Goal: Use online tool/utility

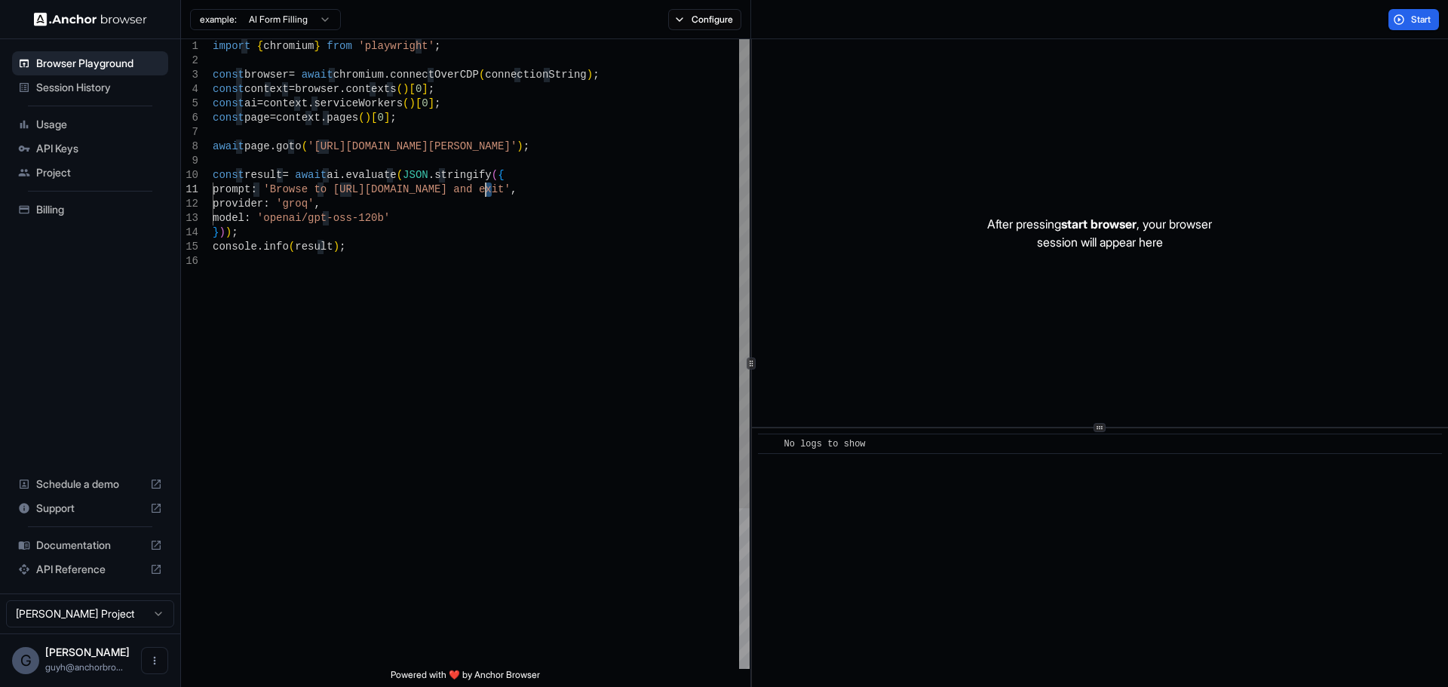
scroll to position [1, 0]
click at [486, 189] on div "import { chromium } from 'playwright' ; const browser = await chromium . connec…" at bounding box center [481, 461] width 537 height 845
click at [495, 183] on div "import { chromium } from 'playwright' ; const browser = await chromium . connec…" at bounding box center [481, 461] width 537 height 845
drag, startPoint x: 493, startPoint y: 190, endPoint x: 276, endPoint y: 192, distance: 217.2
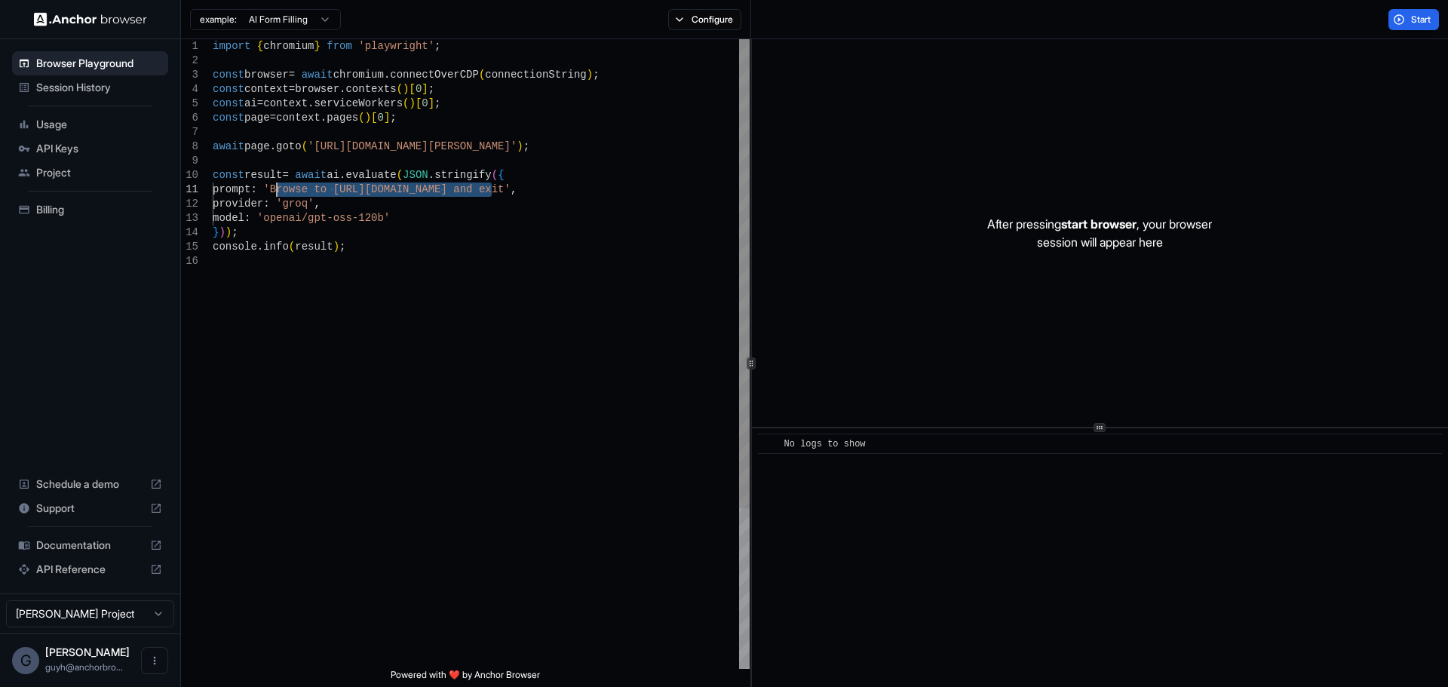
click at [276, 192] on div "import { chromium } from 'playwright' ; const browser = await chromium . connec…" at bounding box center [481, 461] width 537 height 845
click at [1411, 20] on span "Start" at bounding box center [1421, 20] width 21 height 12
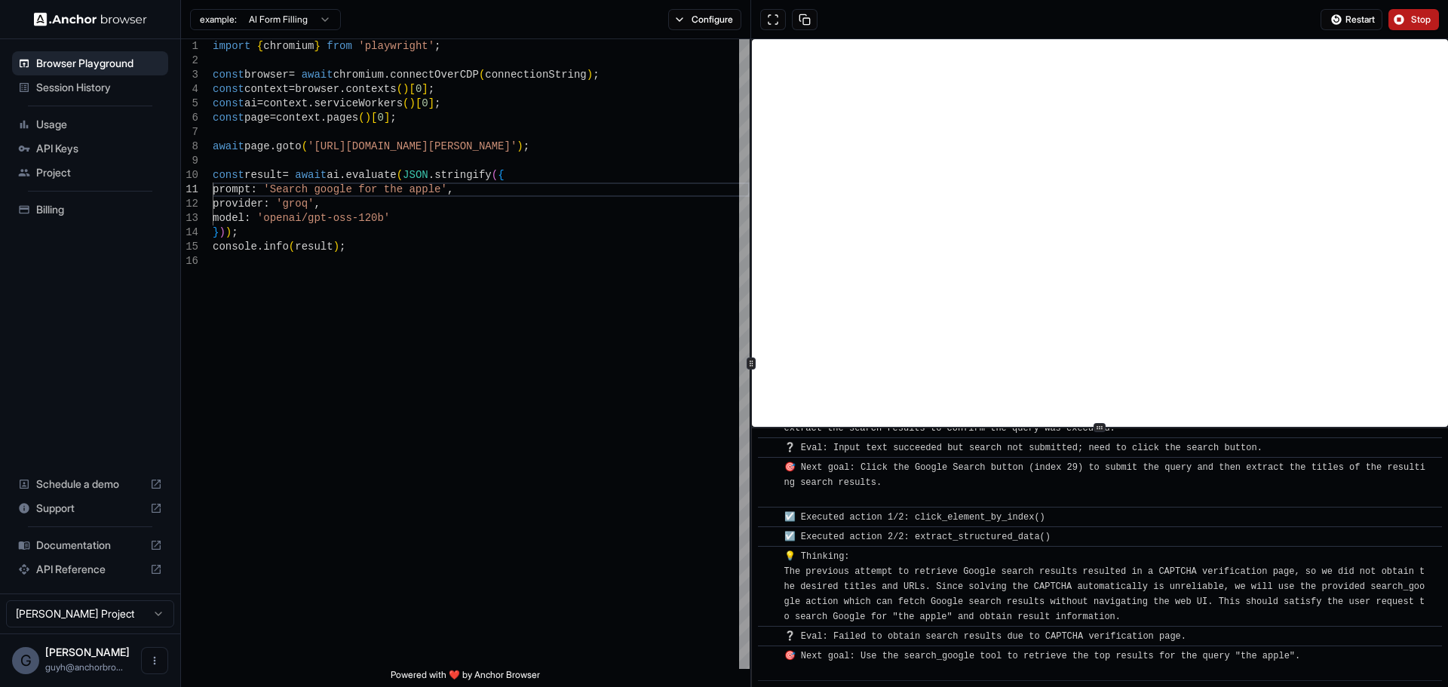
scroll to position [428, 0]
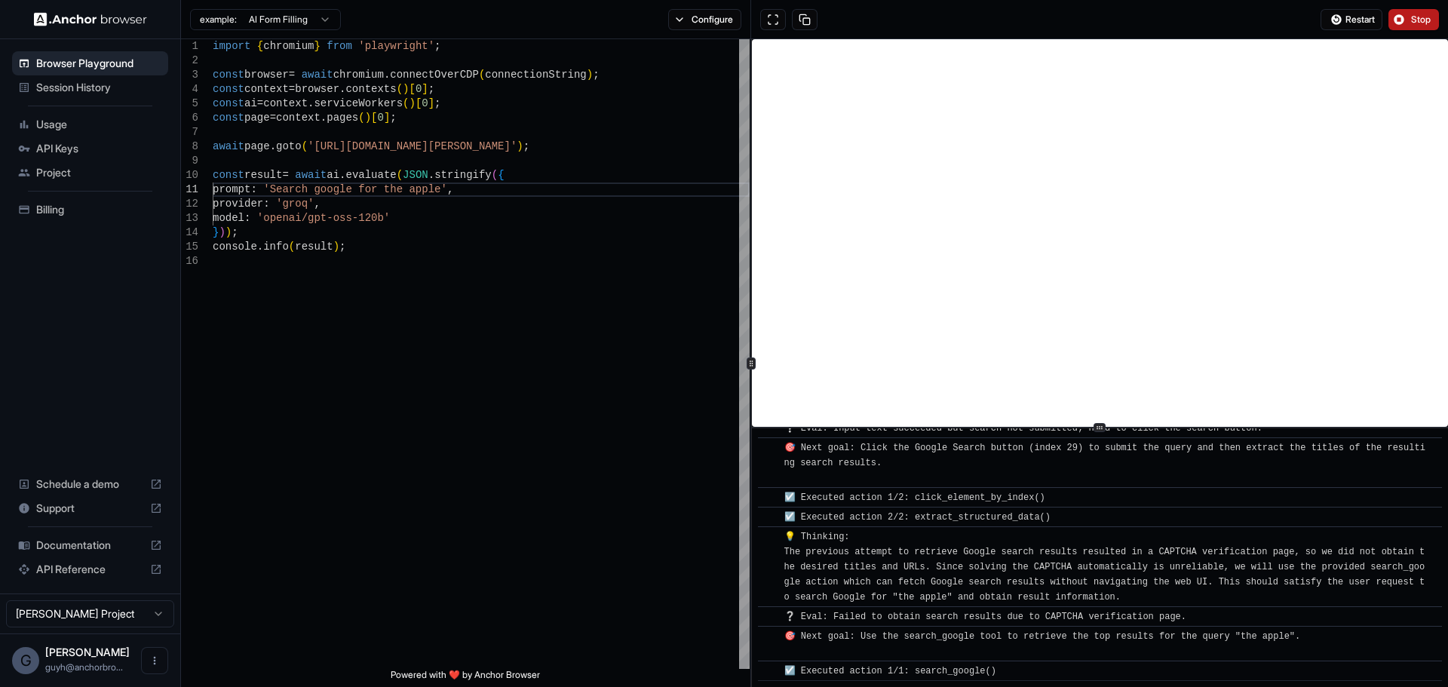
drag, startPoint x: 1336, startPoint y: 28, endPoint x: 1327, endPoint y: 35, distance: 11.3
click at [1327, 35] on div "Restart Stop" at bounding box center [1099, 19] width 697 height 39
click at [1327, 20] on button "Restart" at bounding box center [1351, 19] width 62 height 21
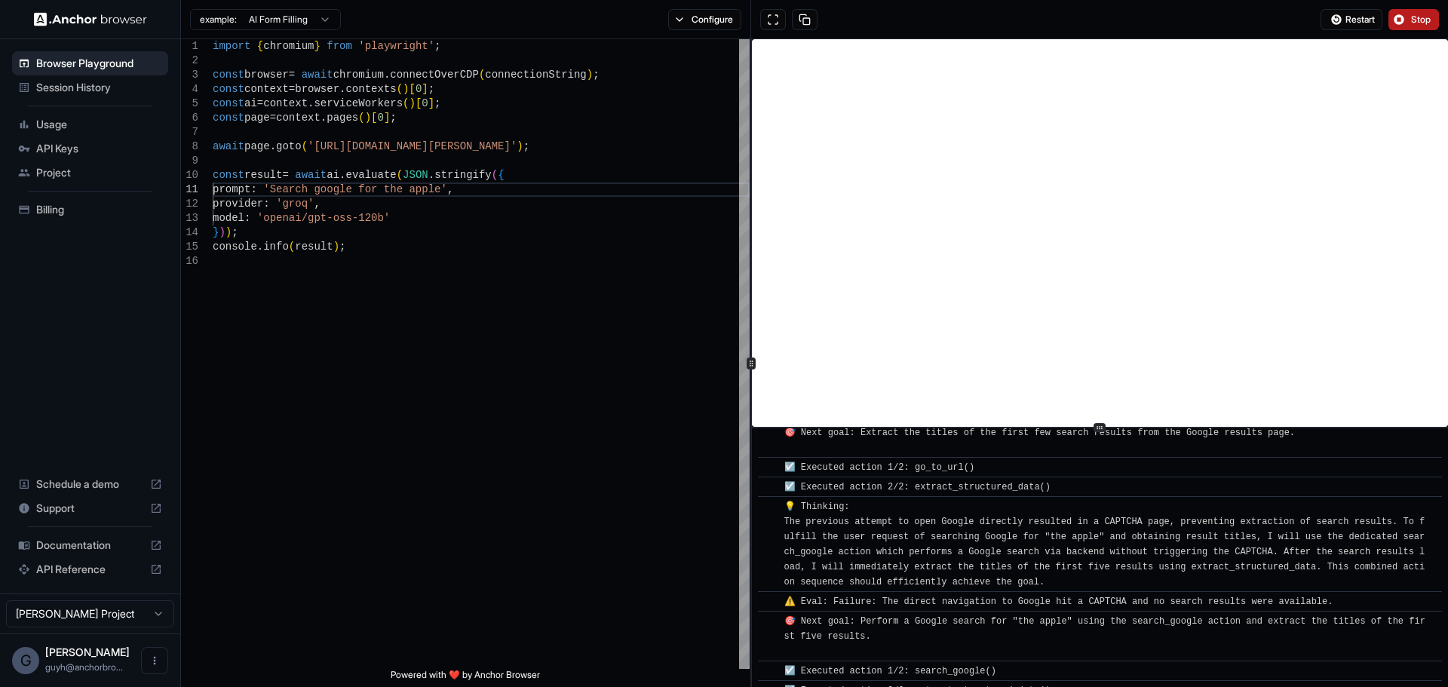
scroll to position [155, 0]
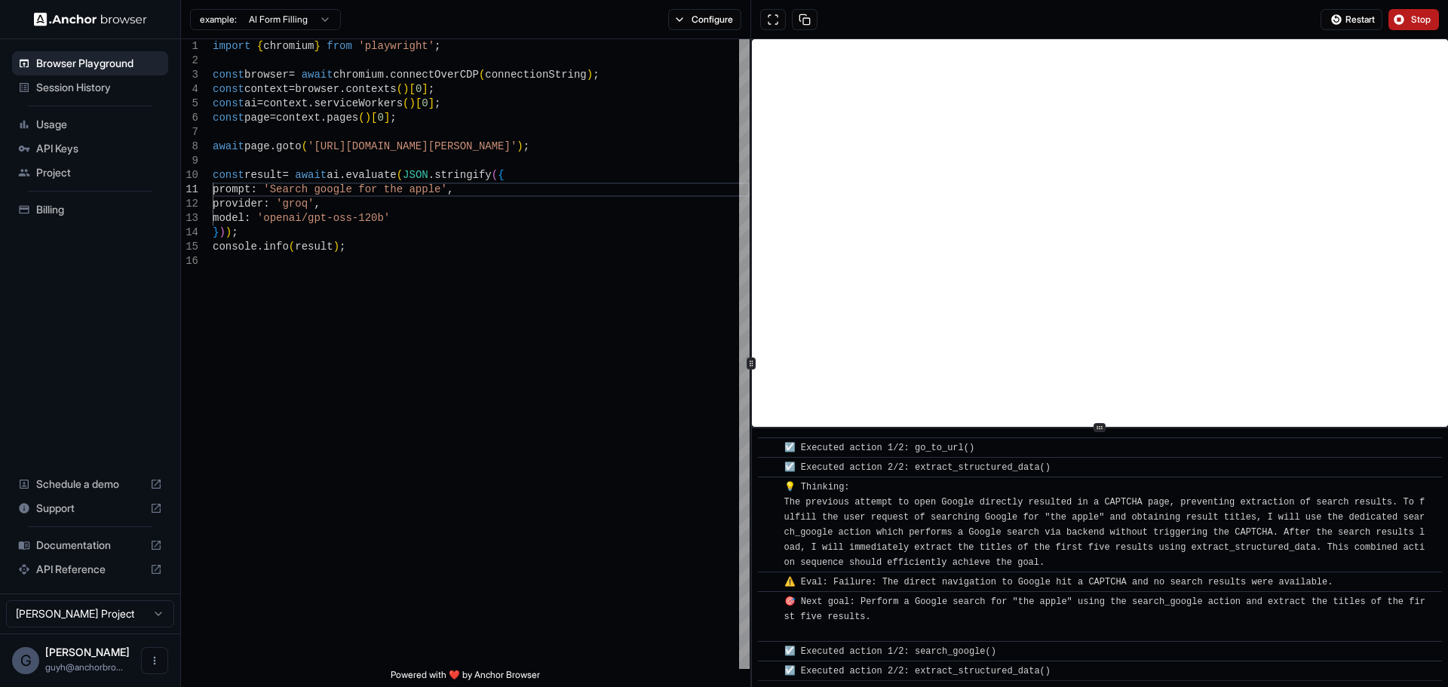
click at [1406, 18] on button "Stop" at bounding box center [1413, 19] width 51 height 21
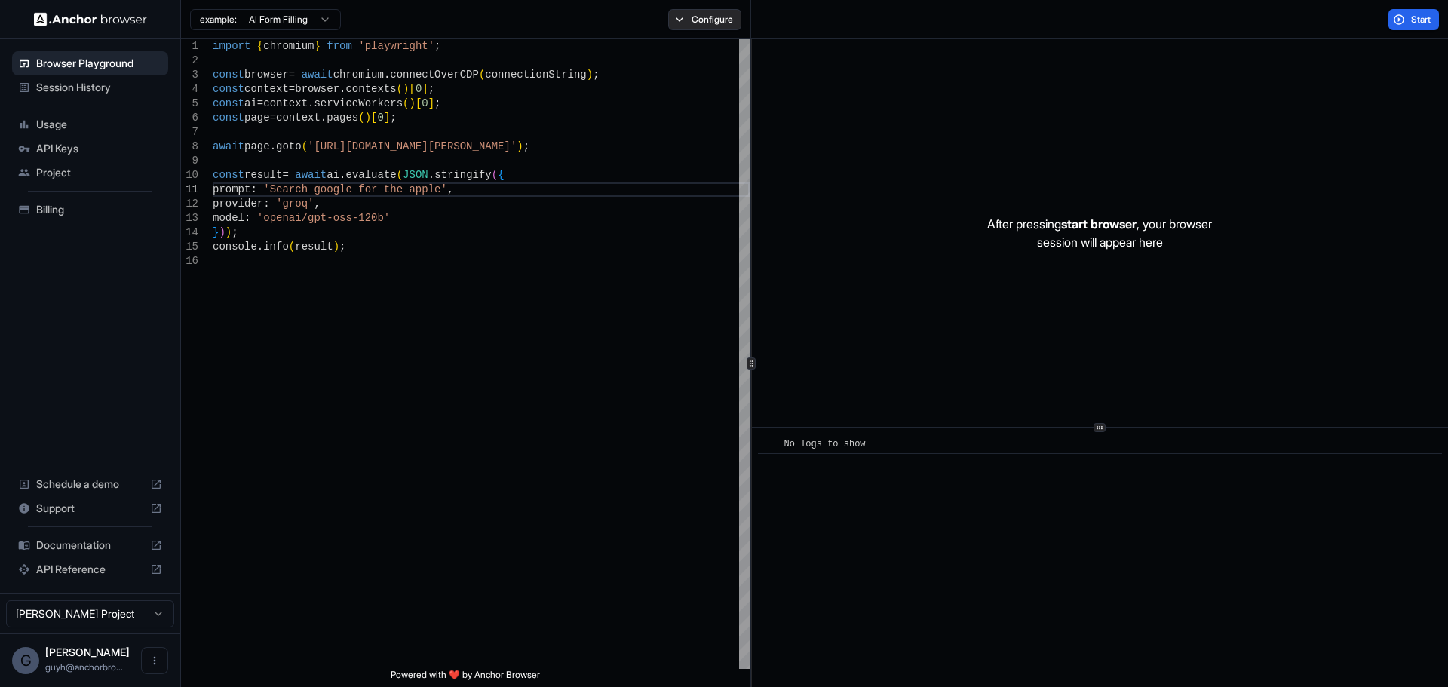
click at [707, 11] on button "Configure" at bounding box center [704, 19] width 73 height 21
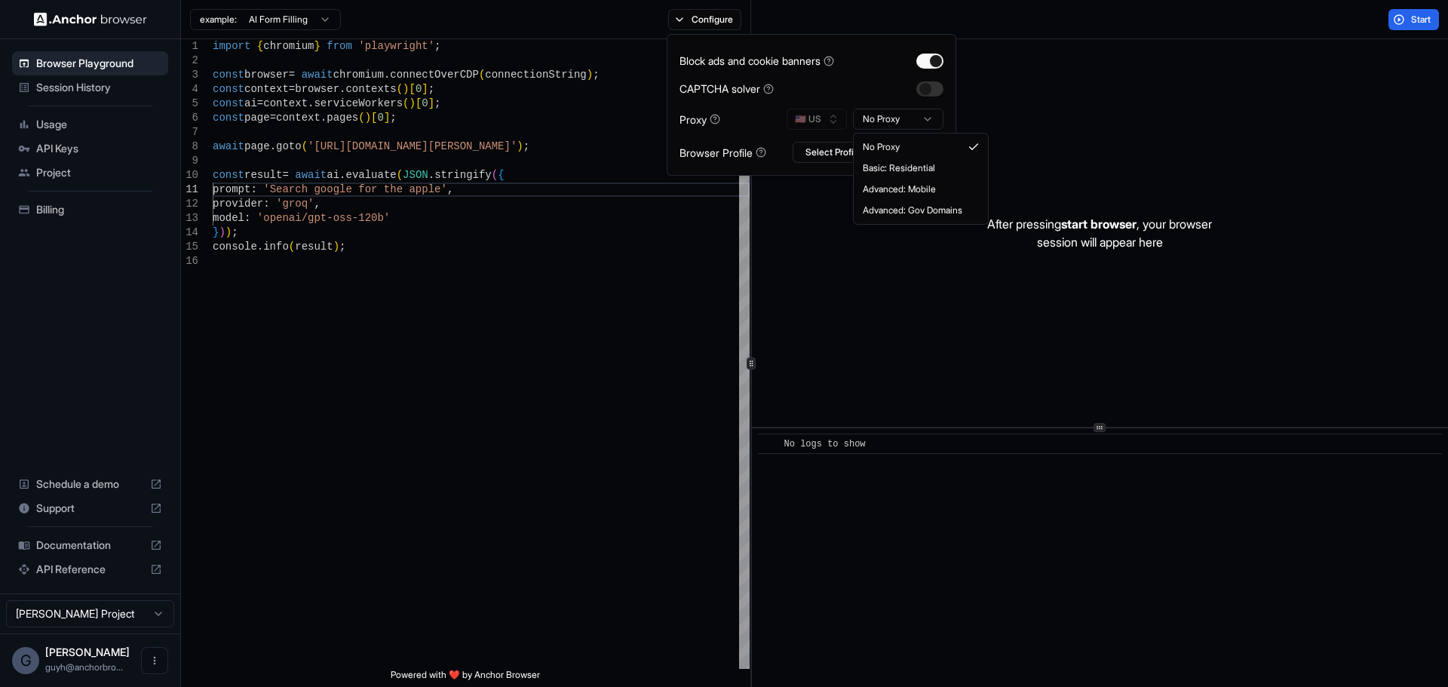
click at [908, 113] on html "**********" at bounding box center [724, 343] width 1448 height 687
click at [921, 108] on div "Block ads and cookie banners CAPTCHA solver Proxy 🇺🇸 US No Proxy Browser Profil…" at bounding box center [811, 105] width 264 height 116
click at [917, 116] on html "**********" at bounding box center [724, 343] width 1448 height 687
click at [836, 108] on div "Block ads and cookie banners CAPTCHA solver Proxy 🇺🇸 US Mobile Browser Profile …" at bounding box center [811, 105] width 264 height 116
click at [1406, 18] on button "Start" at bounding box center [1413, 19] width 51 height 21
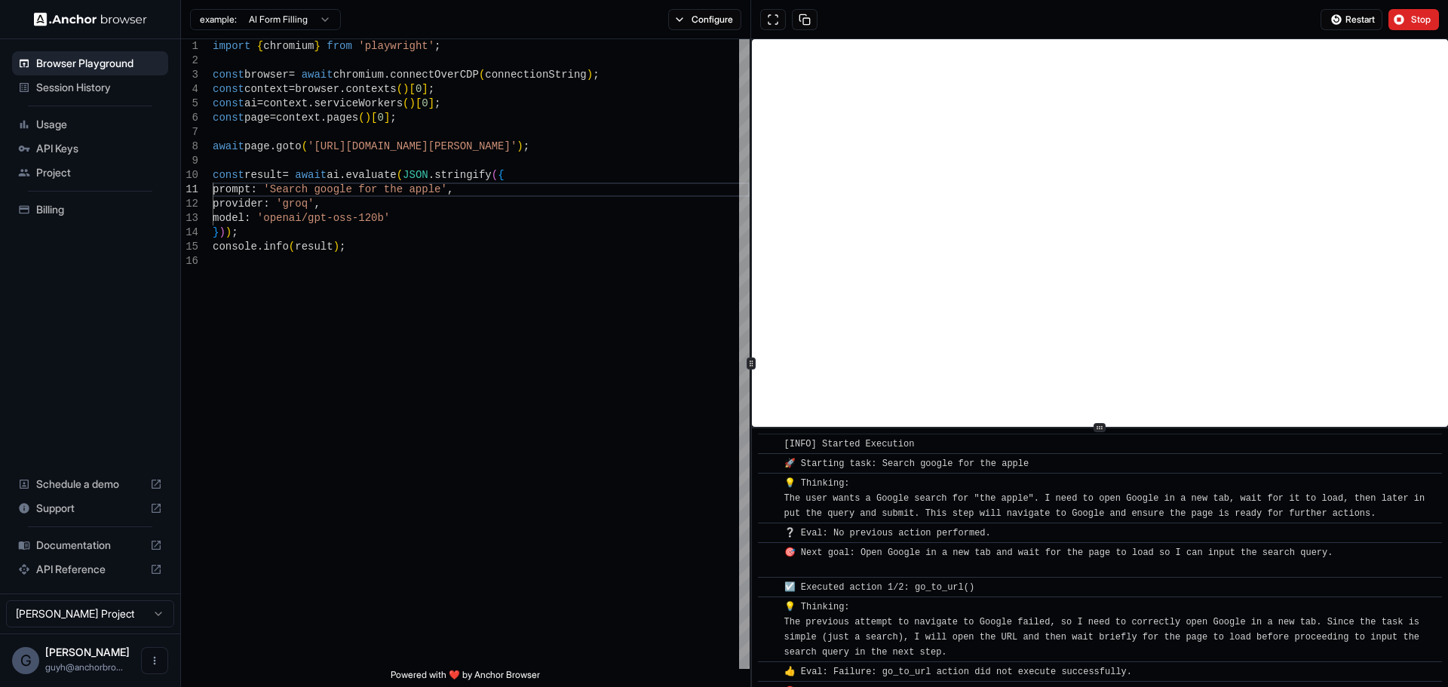
scroll to position [35, 0]
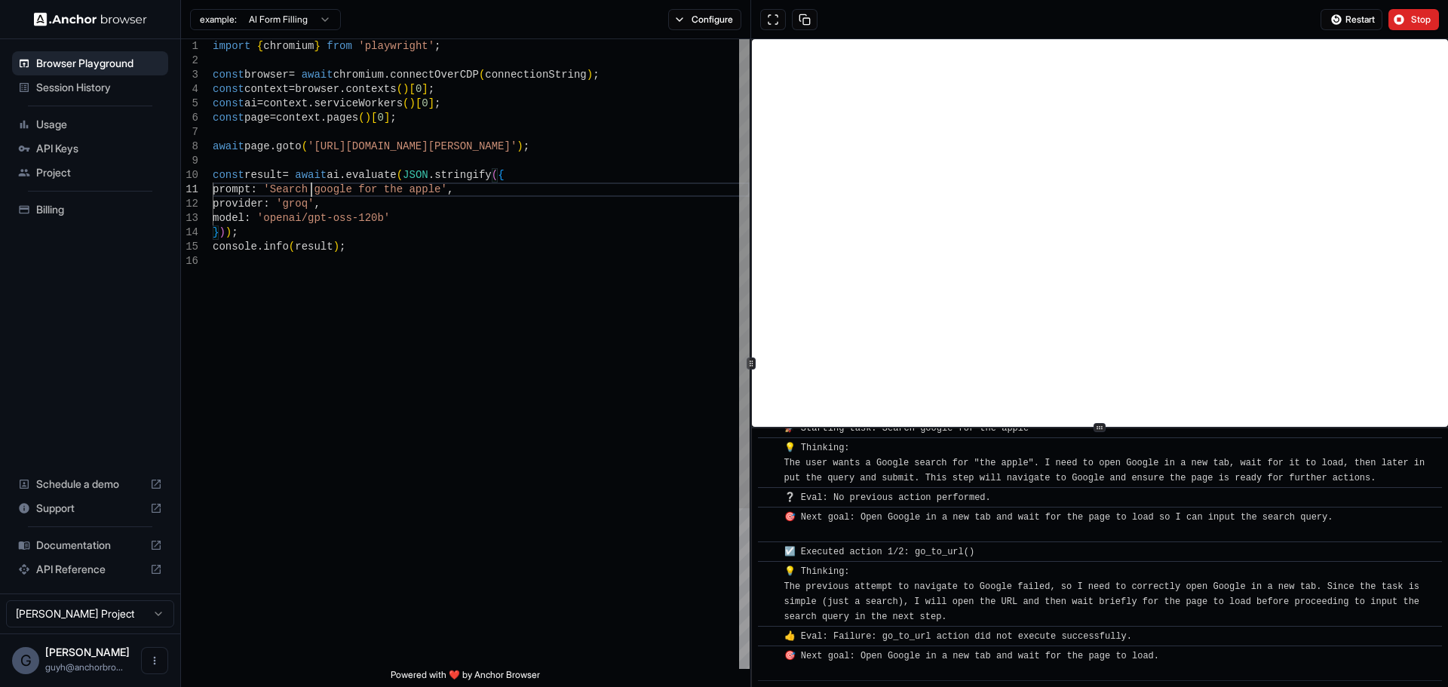
click at [314, 189] on div "import { chromium } from 'playwright' ; const browser = await chromium . connec…" at bounding box center [481, 461] width 537 height 845
drag, startPoint x: 277, startPoint y: 192, endPoint x: 431, endPoint y: 189, distance: 153.8
click at [431, 189] on div "import { chromium } from 'playwright' ; const browser = await chromium . connec…" at bounding box center [481, 461] width 537 height 845
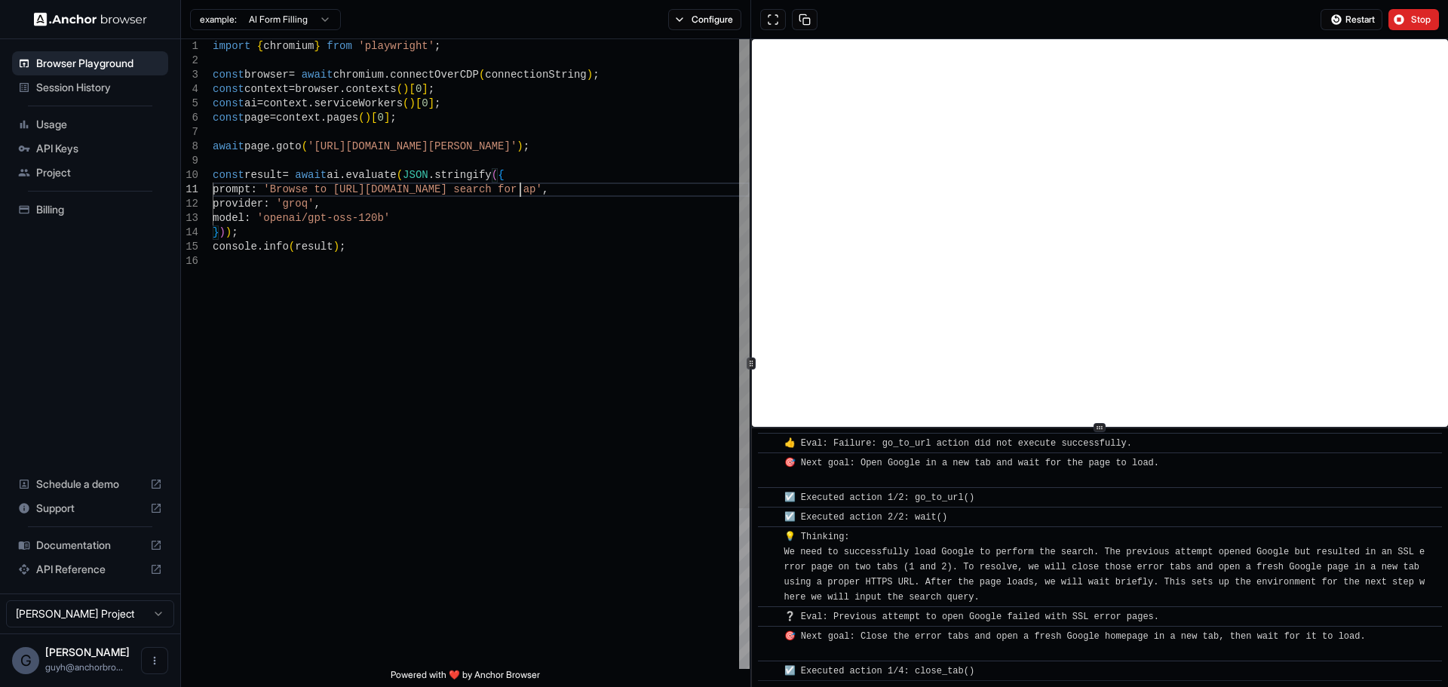
scroll to position [248, 0]
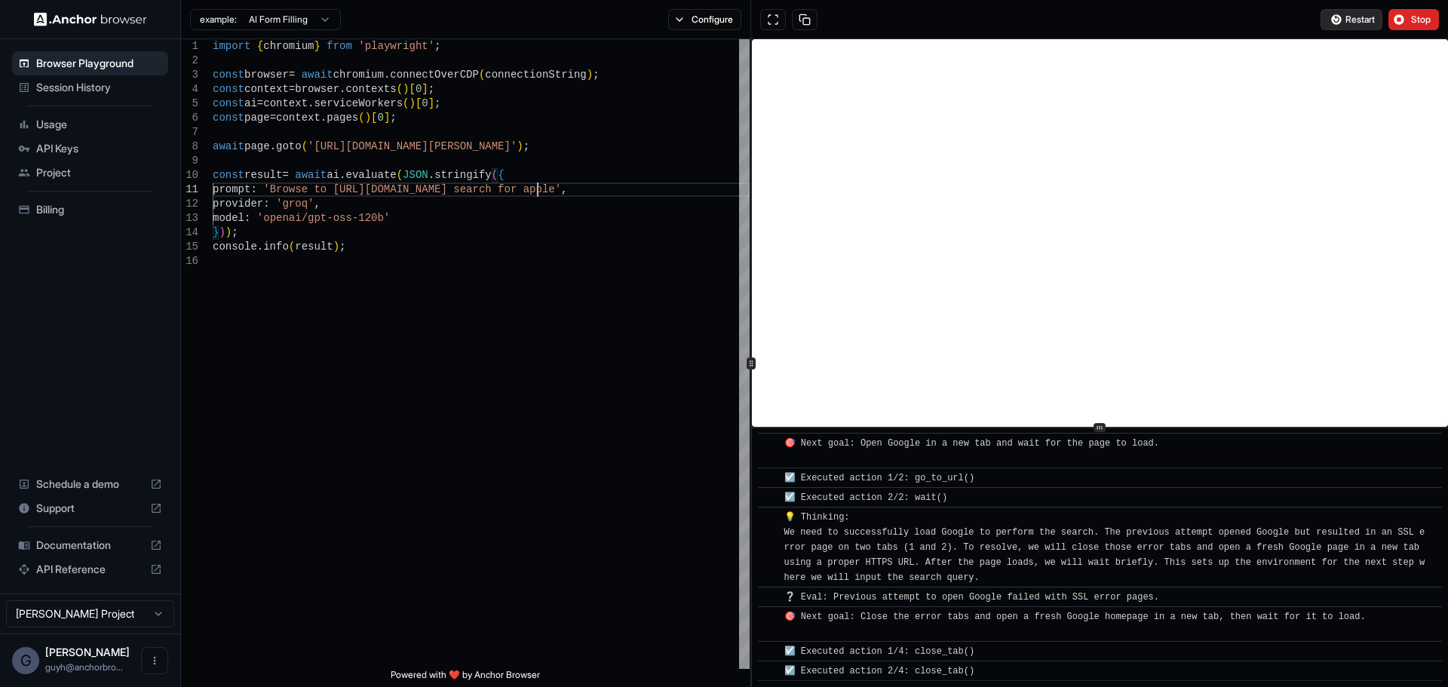
click at [1372, 16] on span "Restart" at bounding box center [1359, 20] width 29 height 12
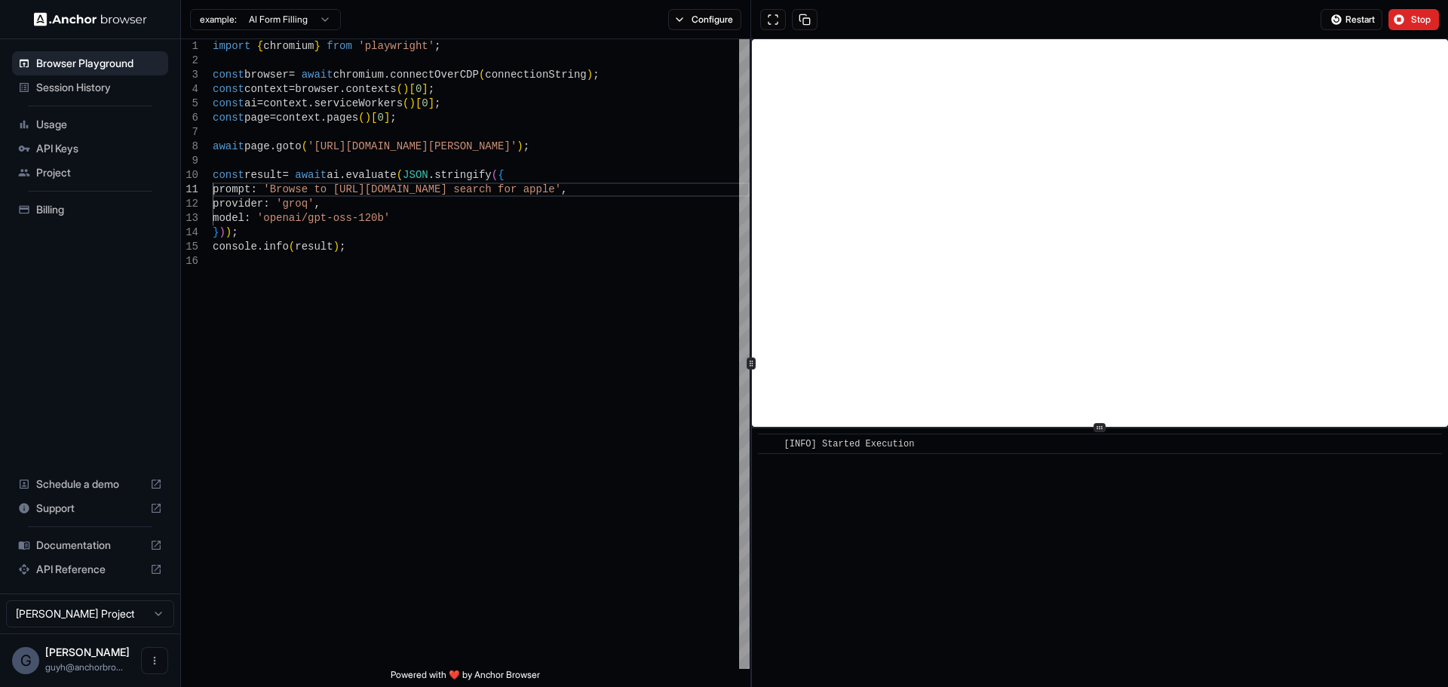
click at [69, 277] on div "Browser Playground Session History Usage API Keys Project Billing Schedule a de…" at bounding box center [90, 316] width 180 height 554
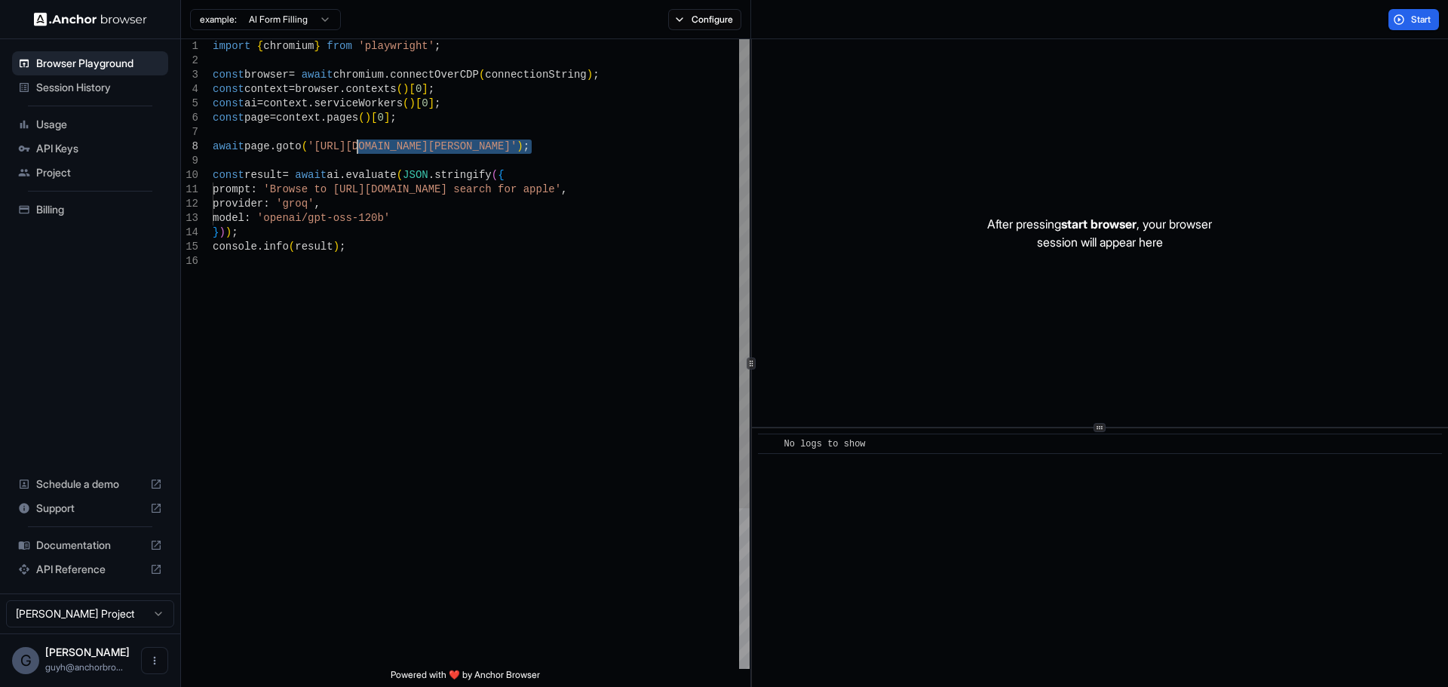
drag, startPoint x: 534, startPoint y: 145, endPoint x: 360, endPoint y: 149, distance: 174.2
click at [360, 149] on div "import { chromium } from 'playwright' ; const browser = await chromium . connec…" at bounding box center [481, 461] width 537 height 845
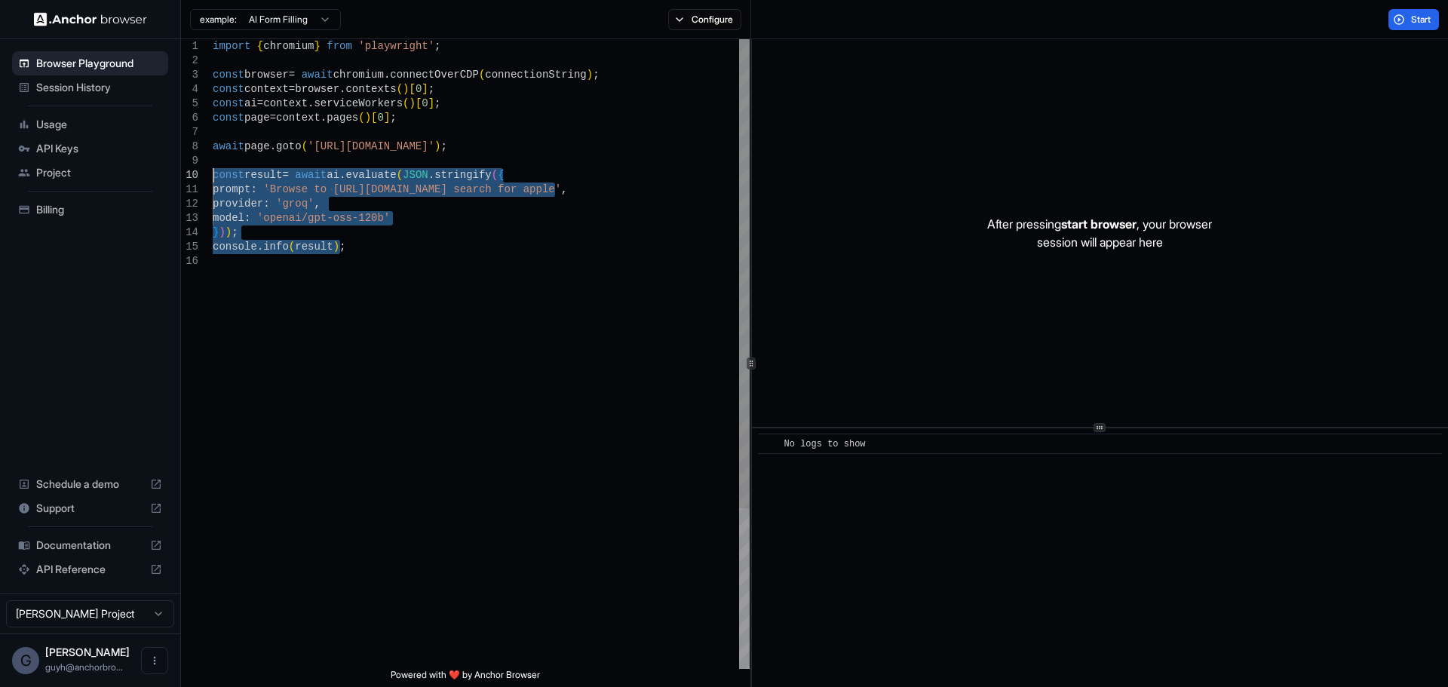
drag, startPoint x: 251, startPoint y: 287, endPoint x: 182, endPoint y: 174, distance: 132.1
click at [213, 174] on div "import { chromium } from 'playwright' ; const browser = await chromium . connec…" at bounding box center [481, 461] width 537 height 845
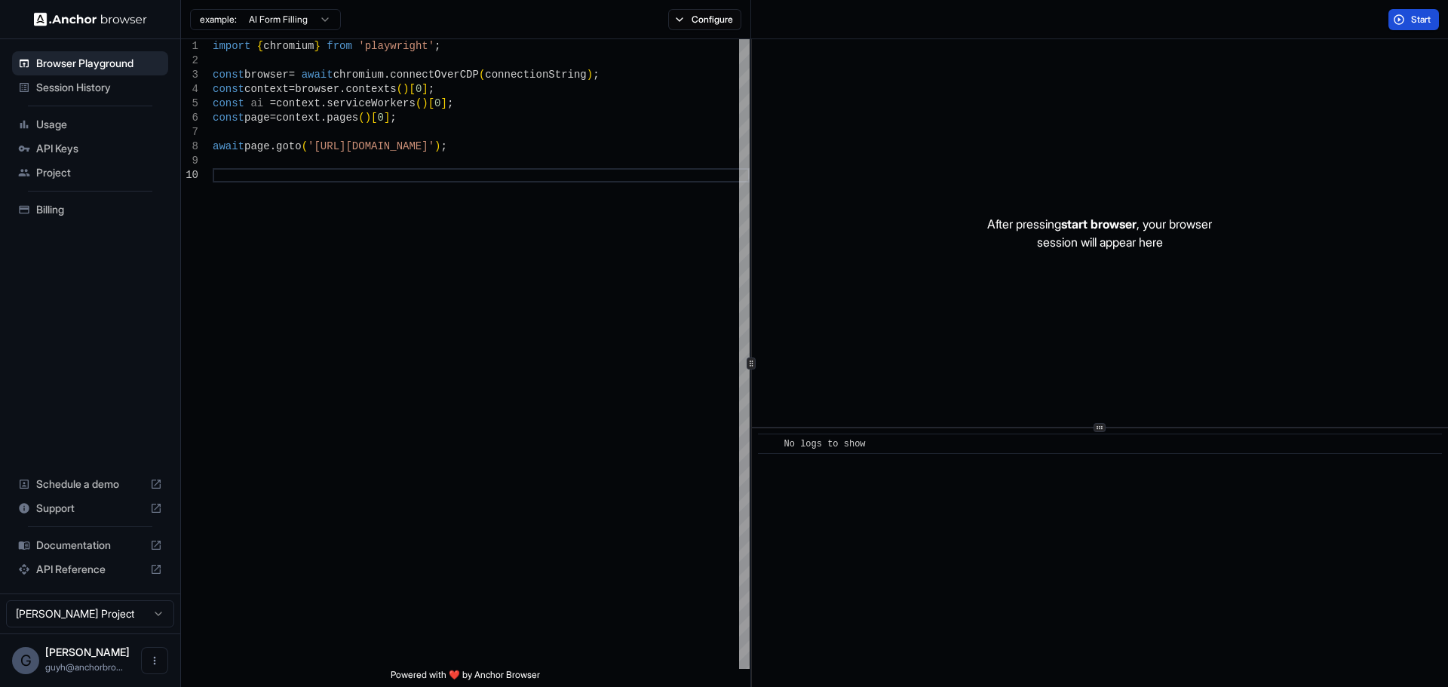
type textarea "**********"
click at [1425, 21] on span "Start" at bounding box center [1421, 20] width 21 height 12
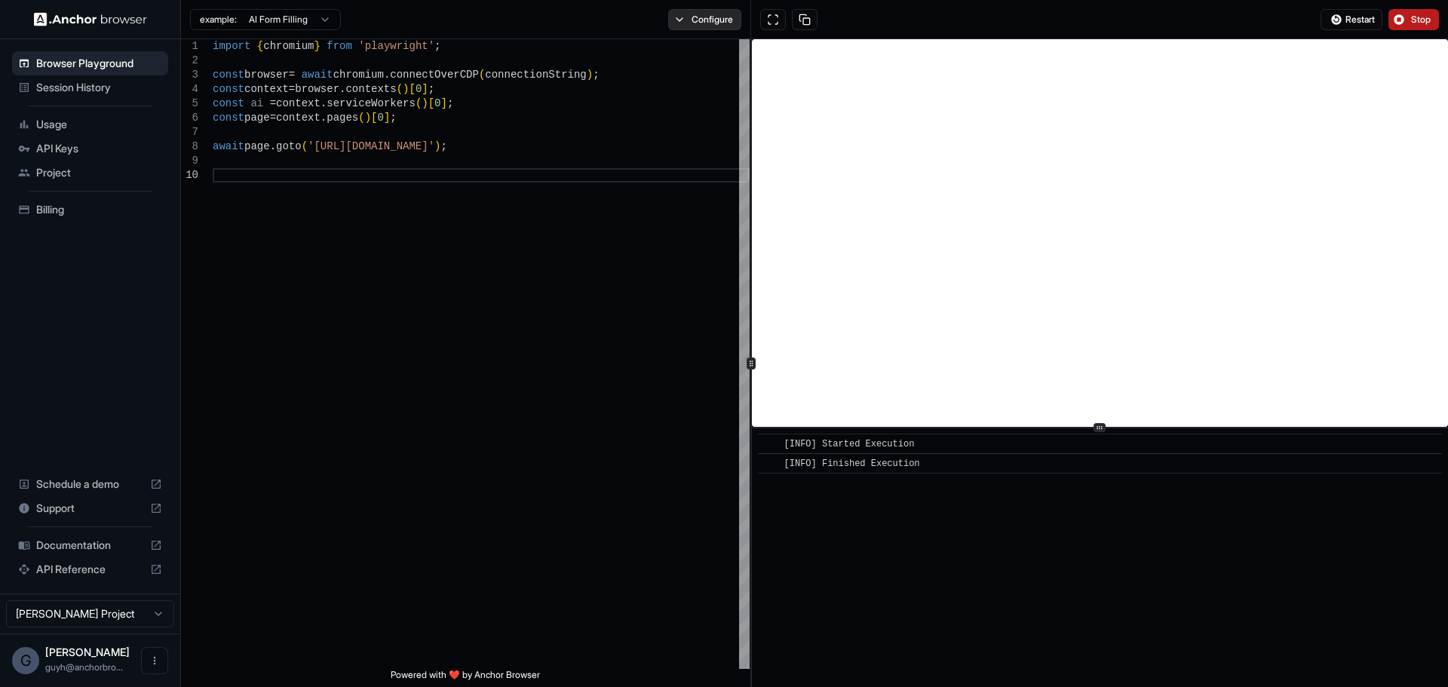
click at [721, 18] on button "Configure" at bounding box center [704, 19] width 73 height 21
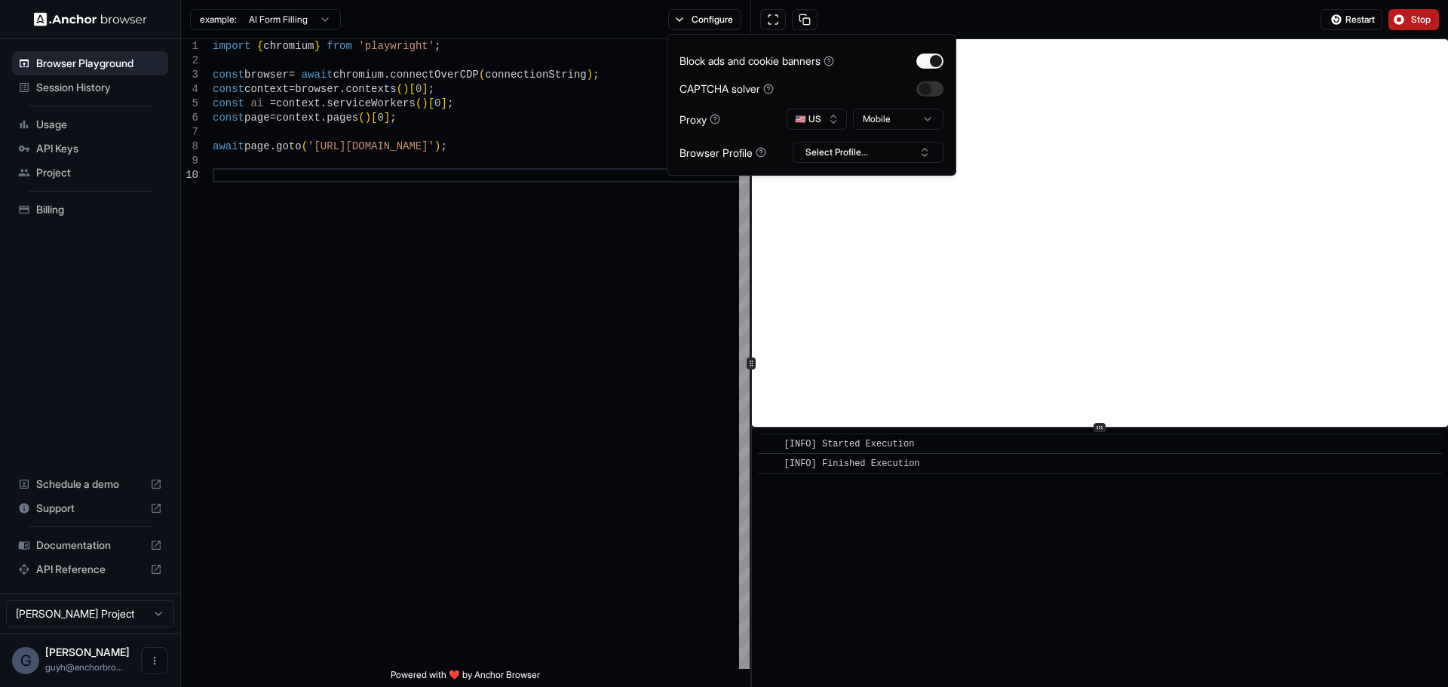
click at [873, 115] on html "**********" at bounding box center [724, 343] width 1448 height 687
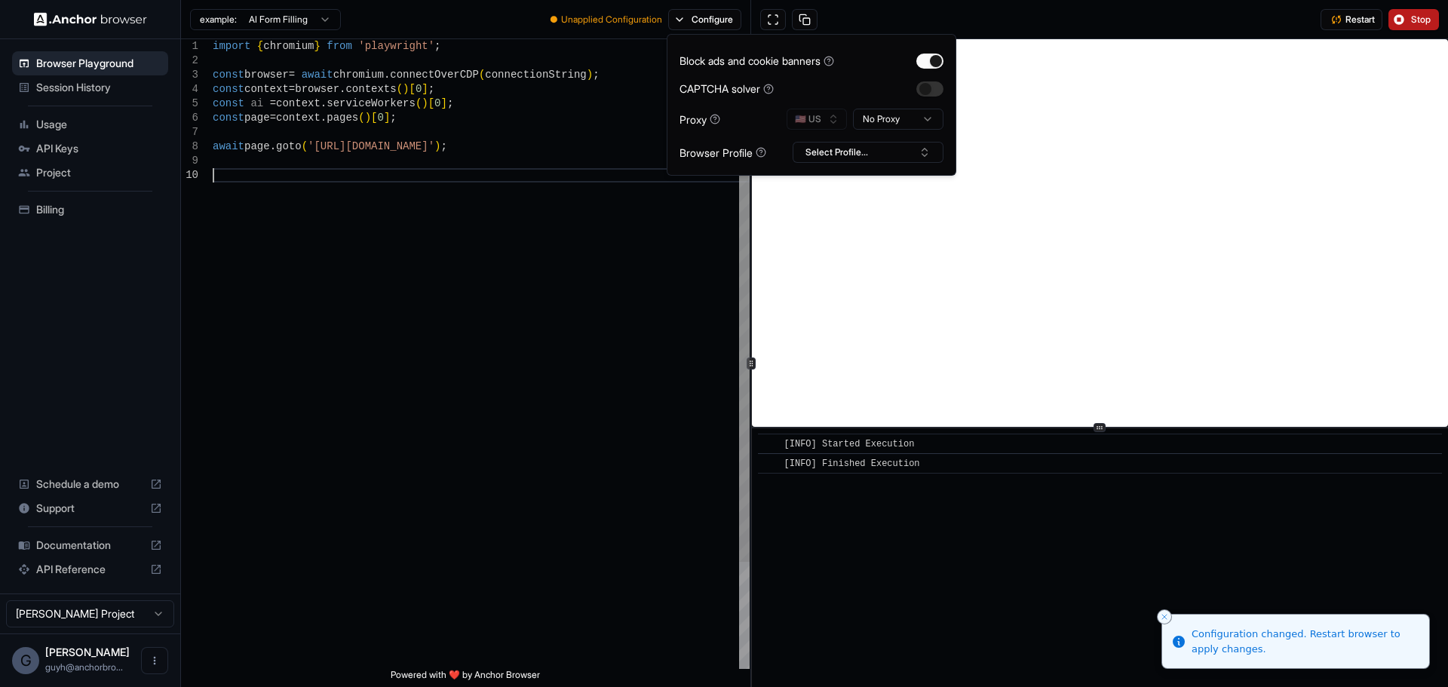
click at [632, 220] on div "import { chromium } from 'playwright' ; const browser = await chromium . connec…" at bounding box center [481, 418] width 537 height 759
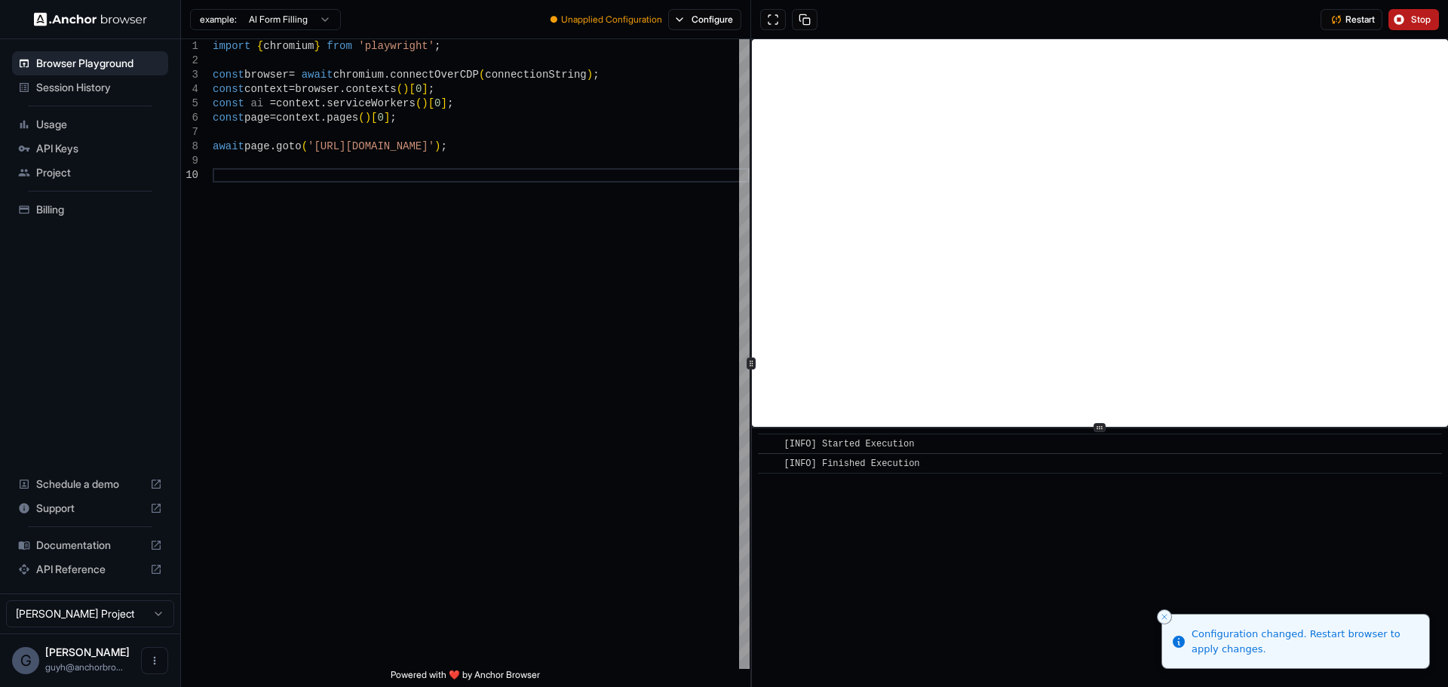
click at [1354, 5] on div "Restart Stop" at bounding box center [1099, 19] width 697 height 39
click at [1354, 14] on span "Restart" at bounding box center [1359, 20] width 29 height 12
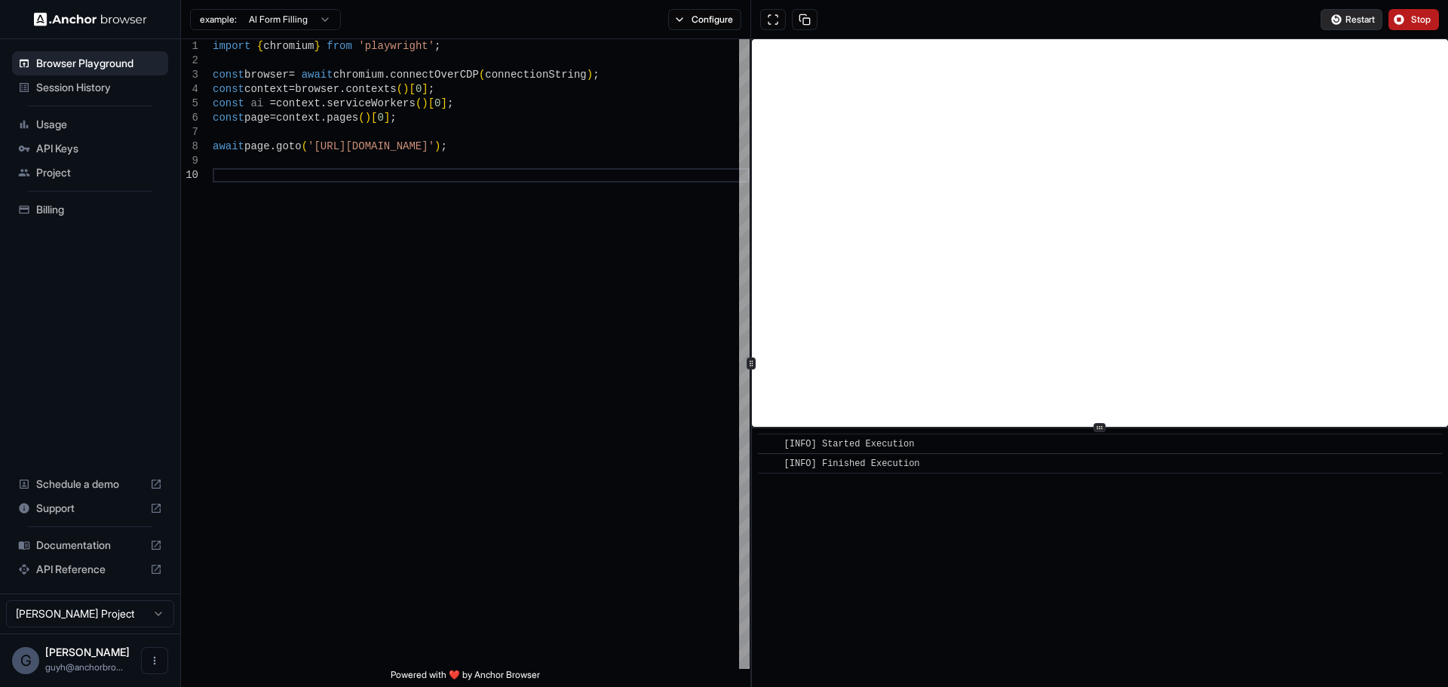
click at [1351, 11] on button "Restart" at bounding box center [1351, 19] width 62 height 21
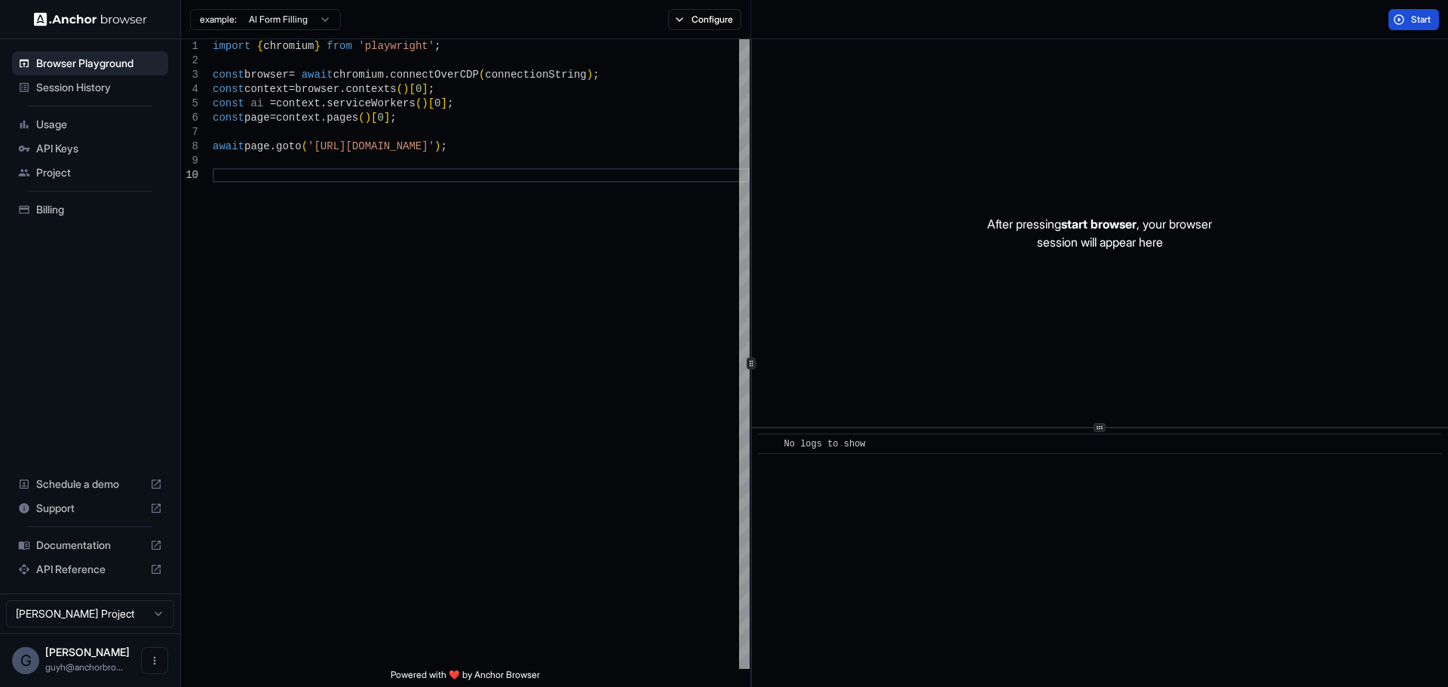
click at [1411, 18] on span "Start" at bounding box center [1421, 20] width 21 height 12
